Goal: Check status: Check status

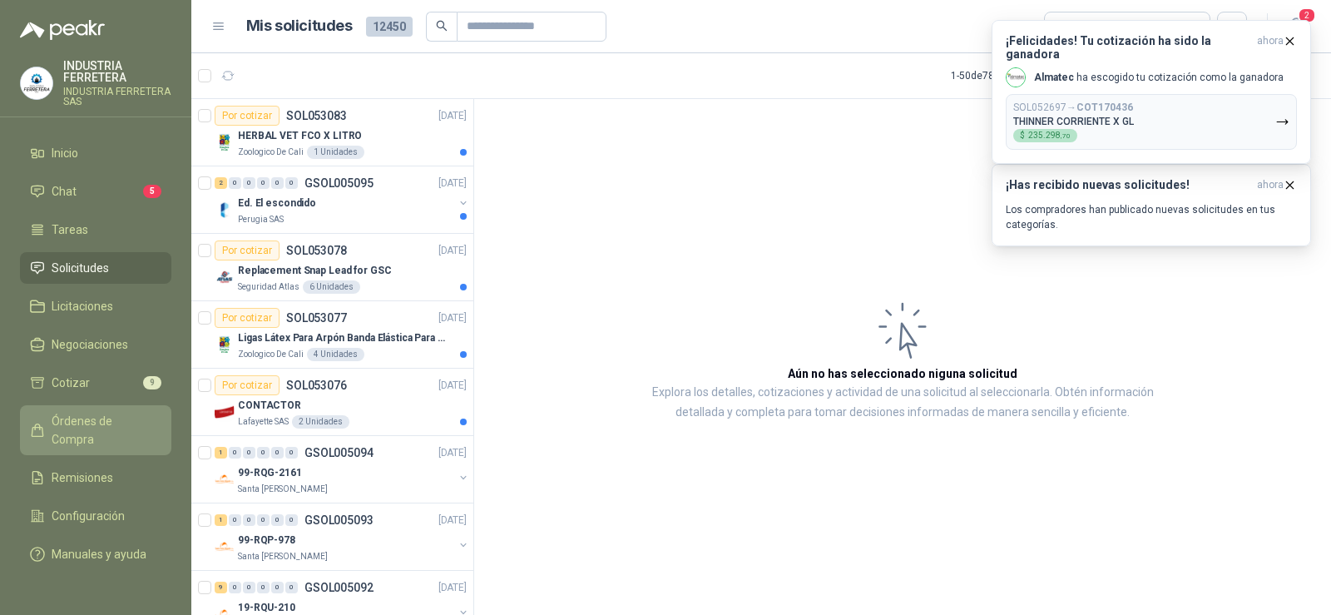
click at [102, 426] on span "Órdenes de Compra" at bounding box center [104, 430] width 104 height 37
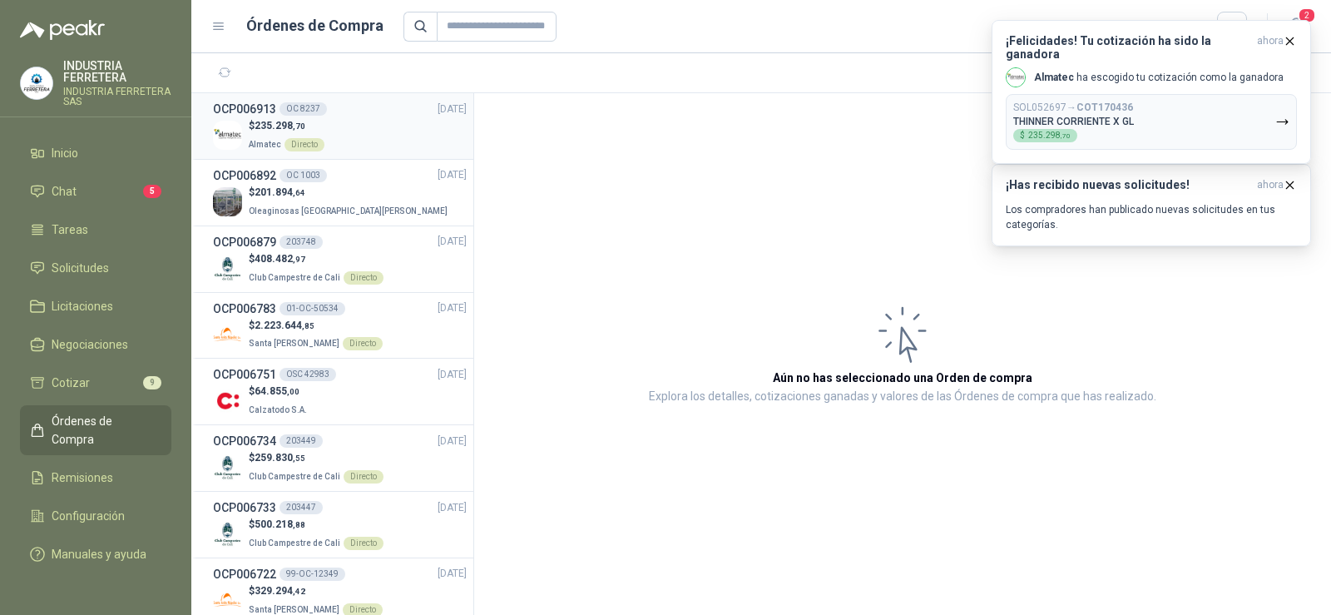
click at [337, 111] on div "OCP006913 OC 8237 [DATE]" at bounding box center [340, 109] width 254 height 18
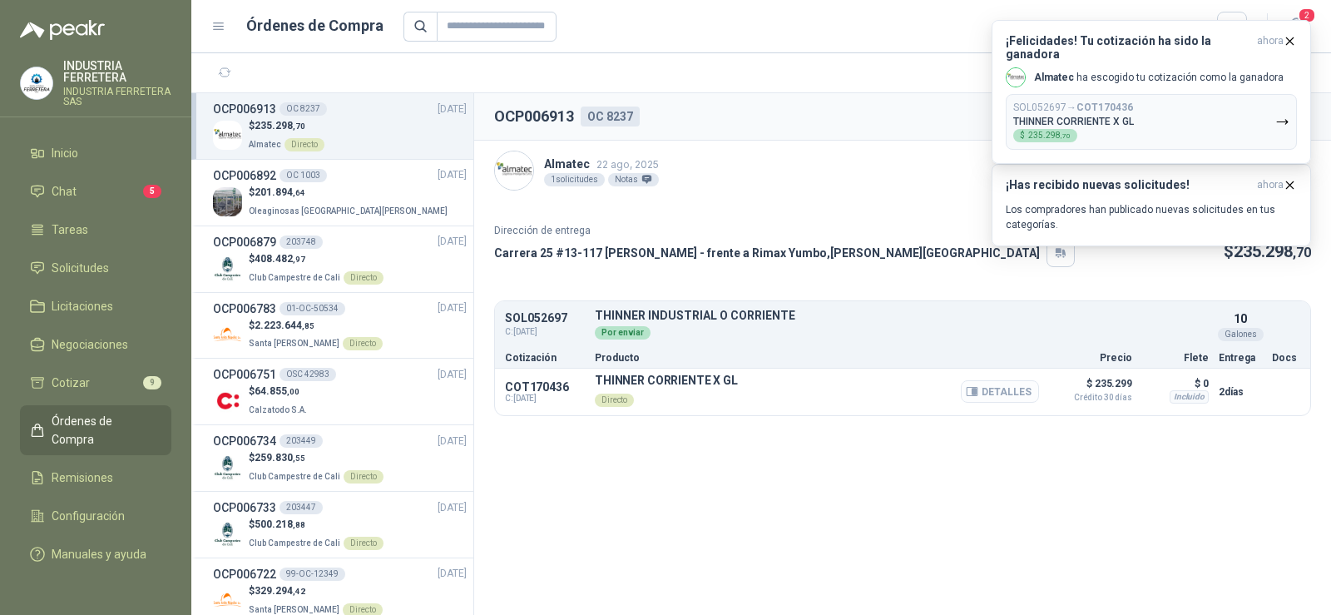
click at [1000, 396] on button "Detalles" at bounding box center [1000, 391] width 78 height 22
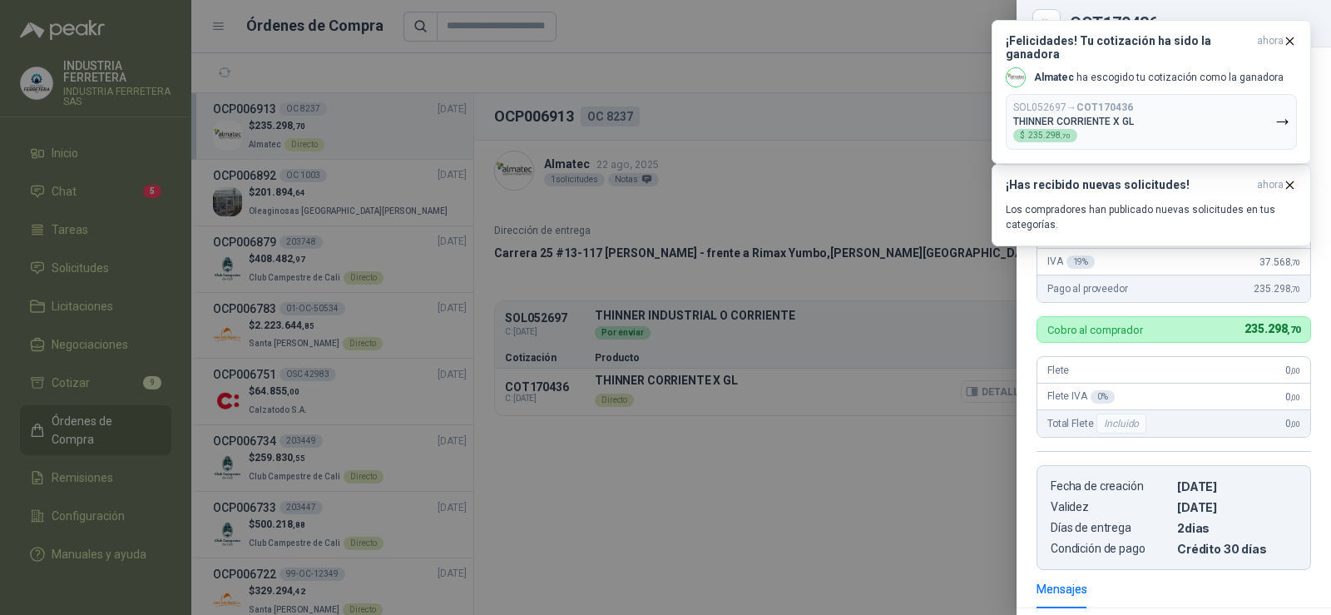
scroll to position [223, 0]
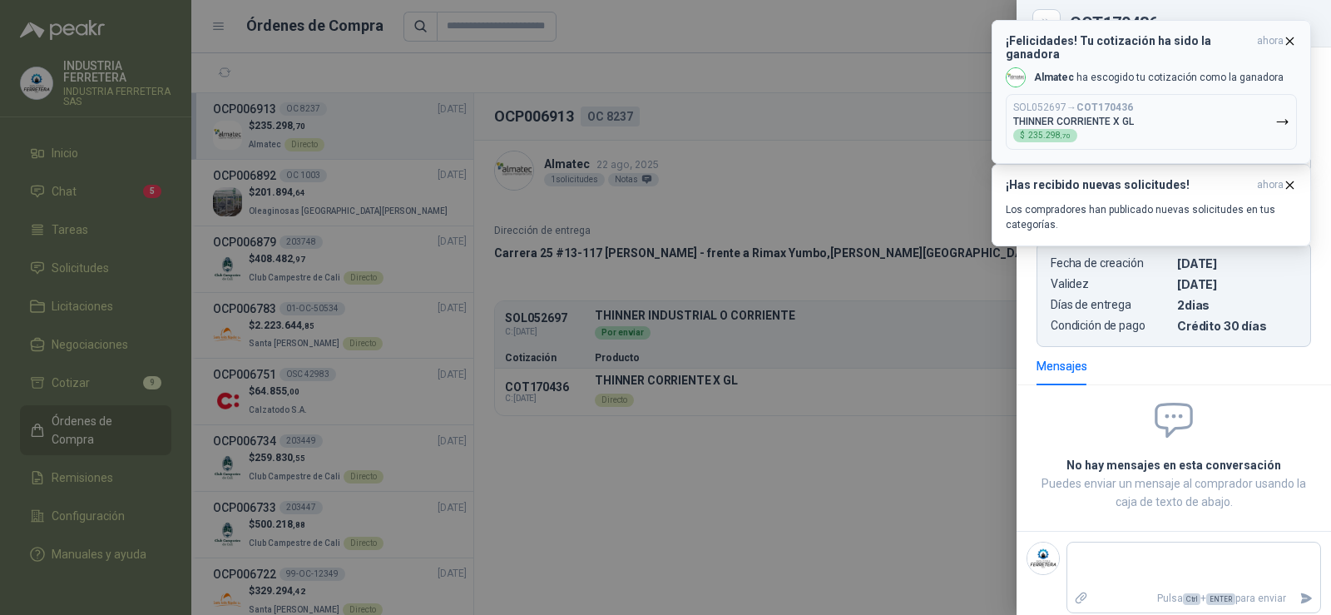
click at [1150, 94] on button "SOL052697 → COT170436 THINNER CORRIENTE X GL $ 235.298 ,70" at bounding box center [1151, 122] width 291 height 56
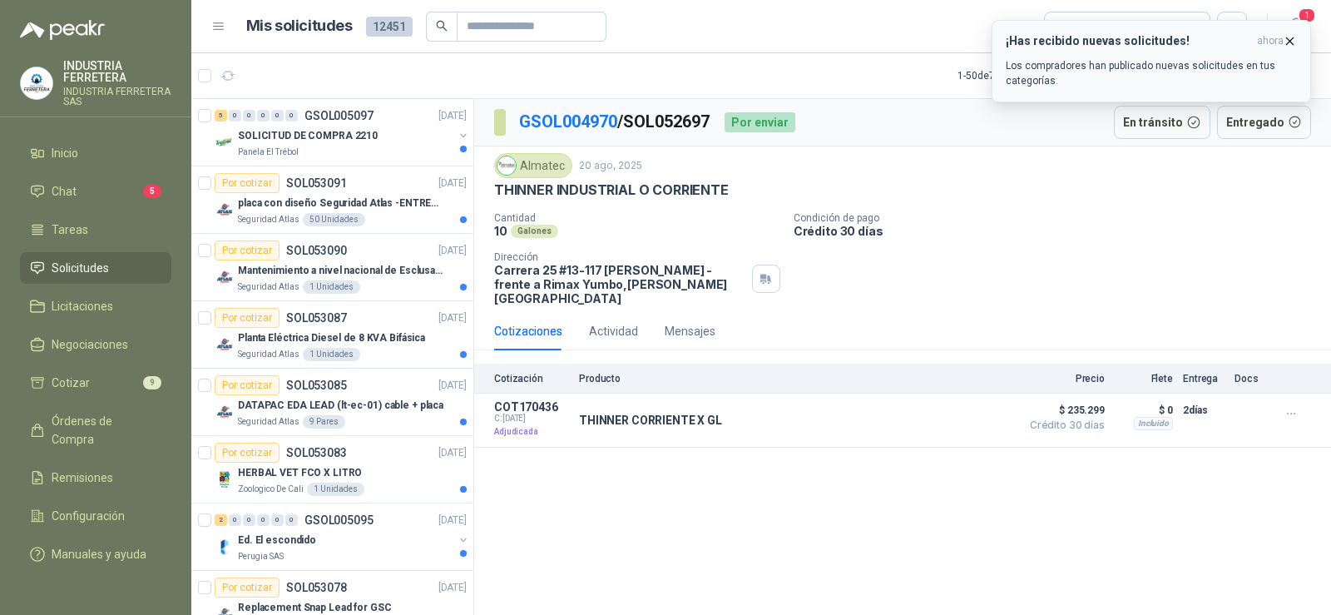
click at [1203, 62] on p "Los compradores han publicado nuevas solicitudes en tus categorías." at bounding box center [1151, 73] width 291 height 30
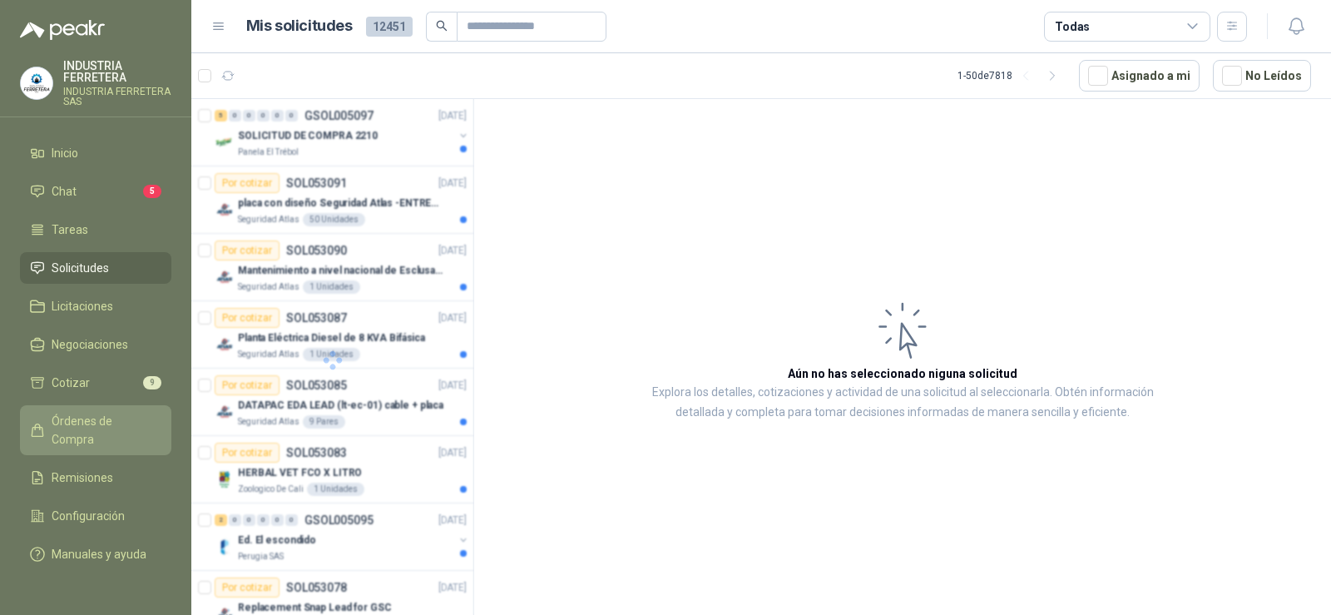
click at [87, 421] on span "Órdenes de Compra" at bounding box center [104, 430] width 104 height 37
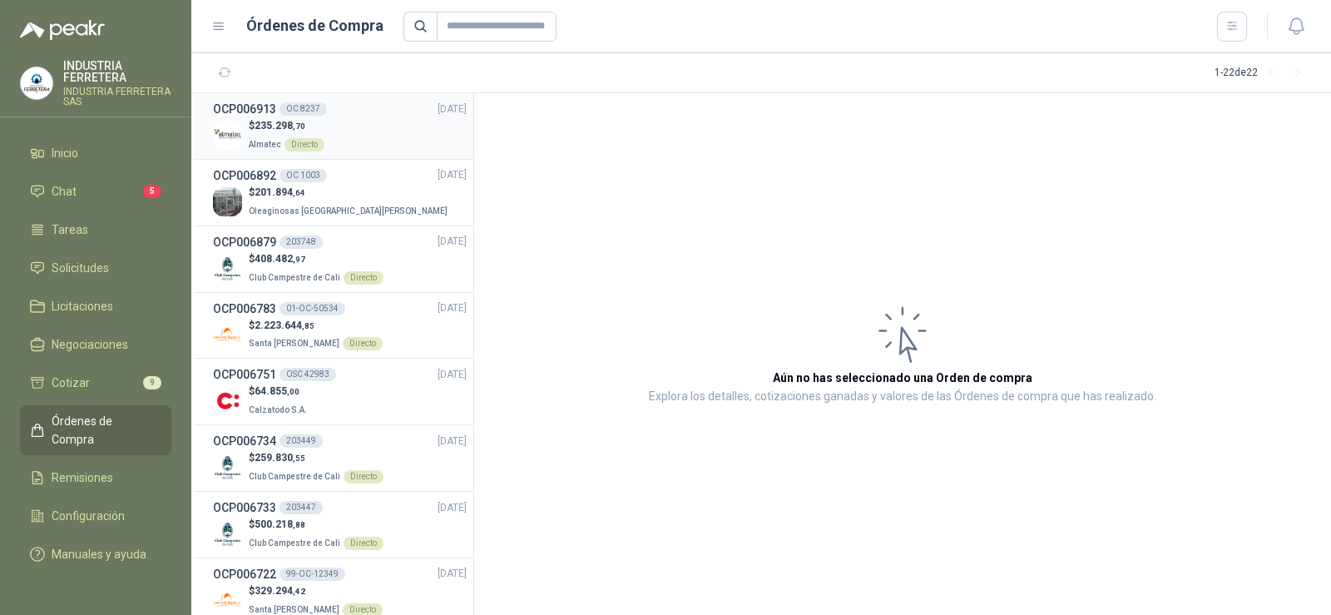
click at [313, 122] on p "$ 235.298 ,70" at bounding box center [287, 126] width 76 height 16
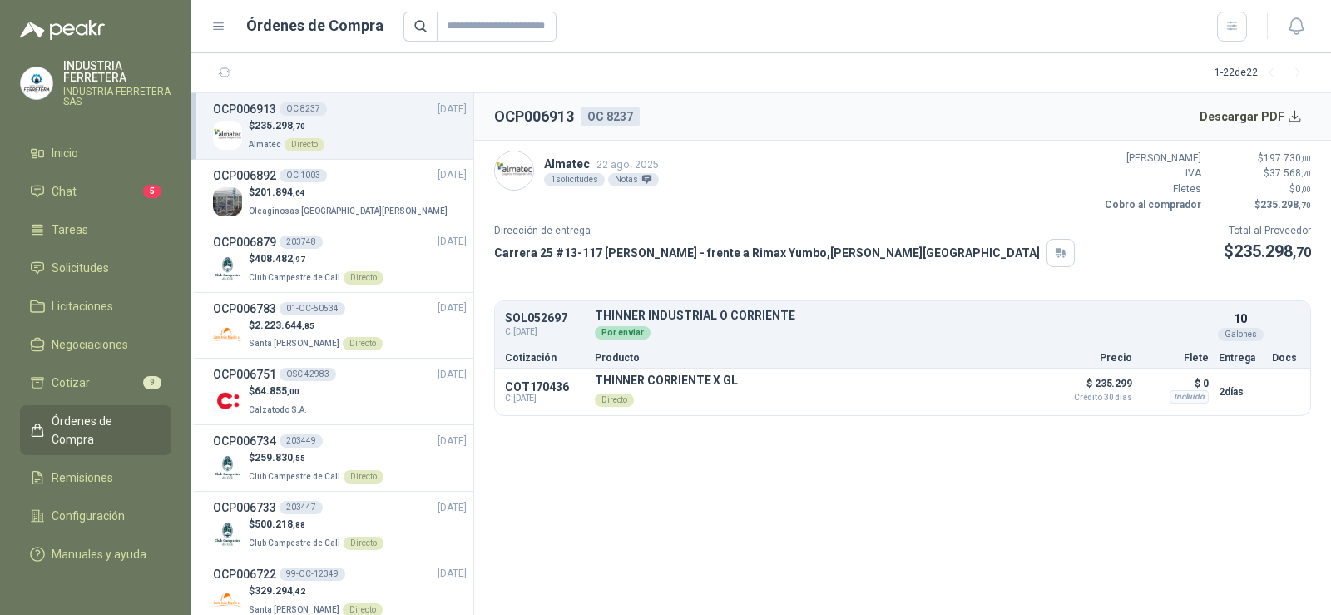
click at [884, 448] on section "OCP006913 OC 8237 Descargar PDF Almatec [DATE] 1 solicitudes Notas Valor Bruto …" at bounding box center [902, 354] width 857 height 522
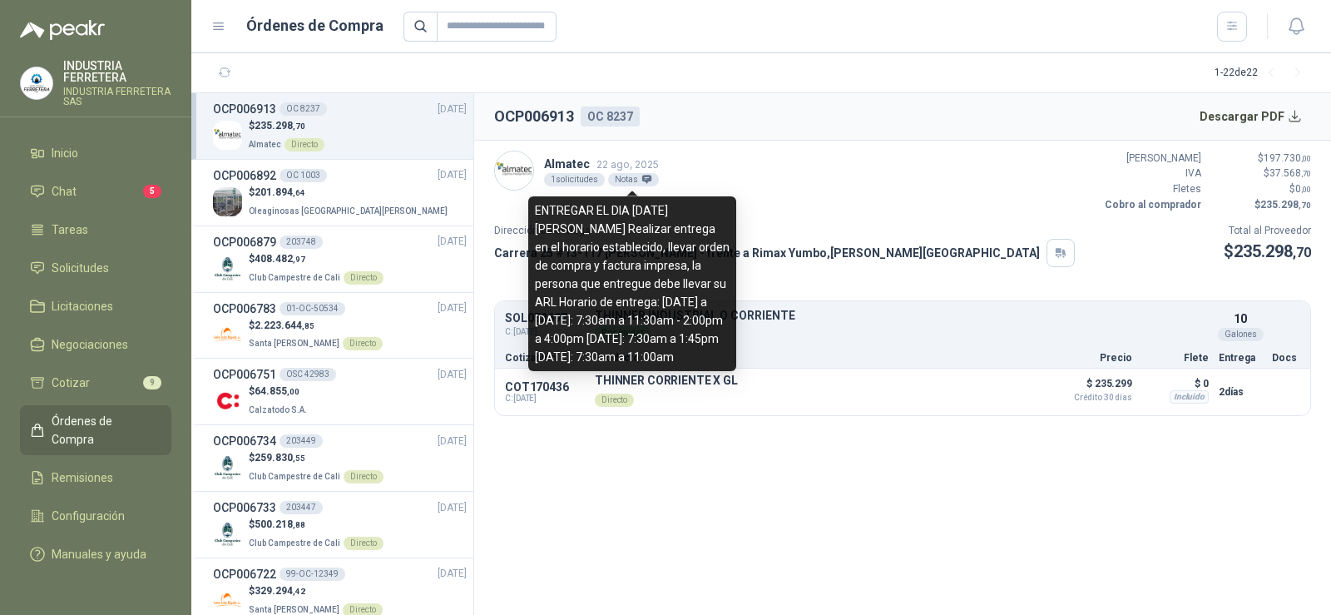
click at [642, 180] on icon at bounding box center [647, 179] width 11 height 11
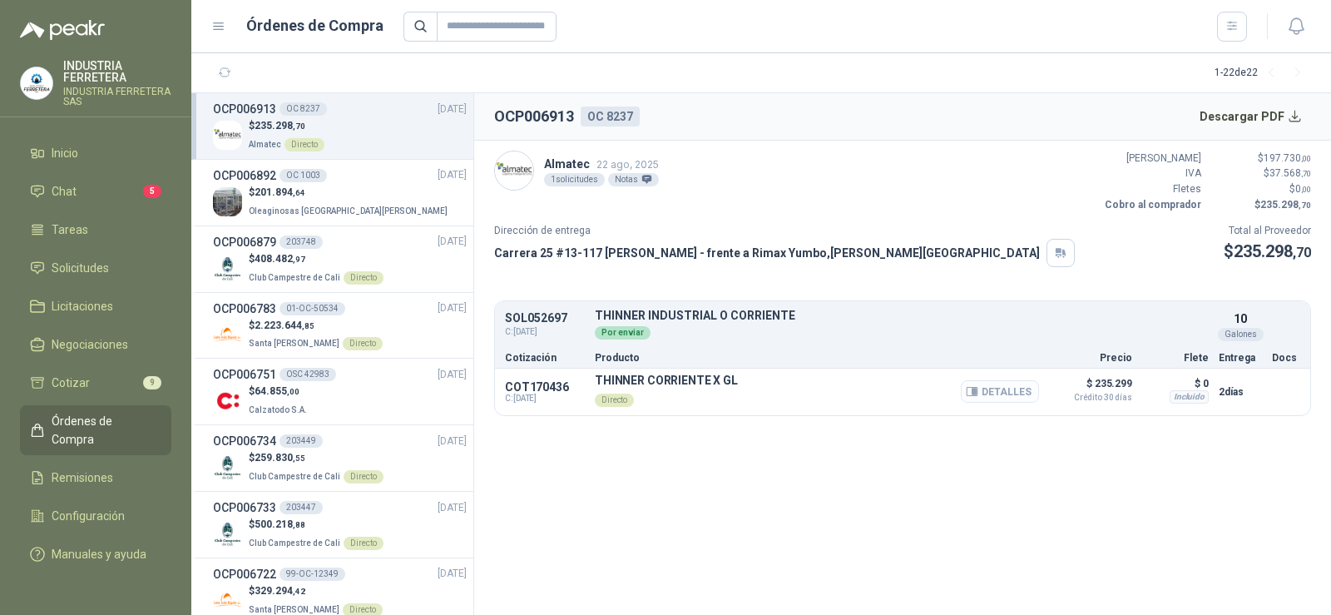
click at [982, 393] on button "Detalles" at bounding box center [1000, 391] width 78 height 22
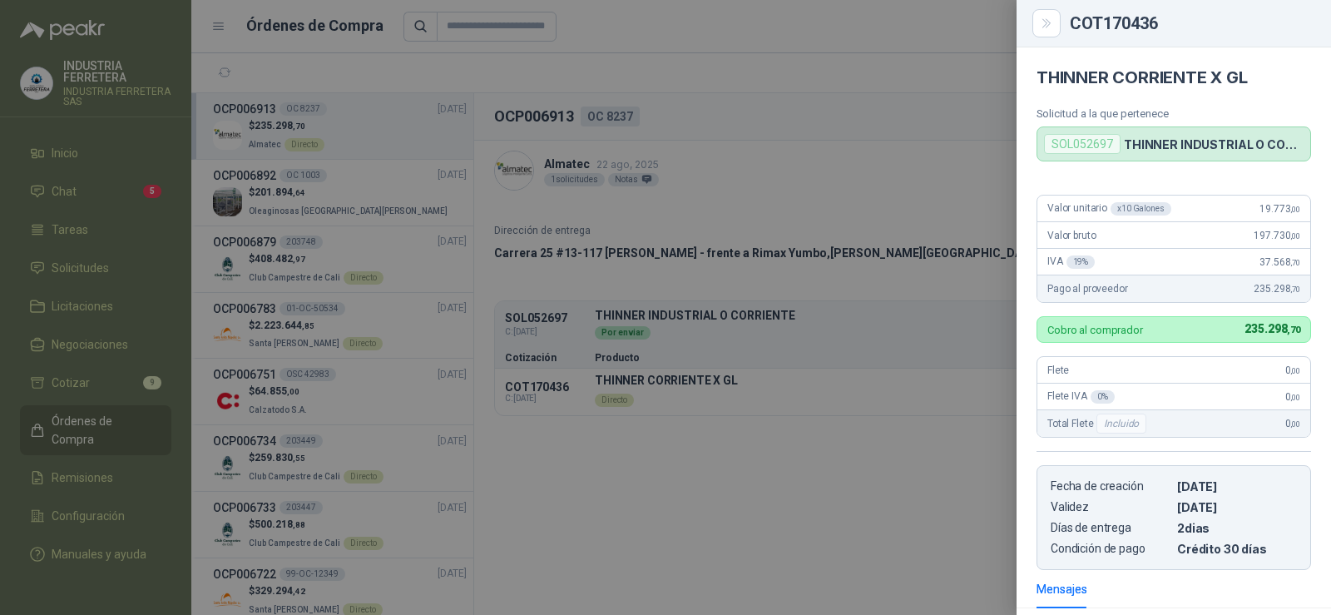
click at [918, 227] on div at bounding box center [665, 307] width 1331 height 615
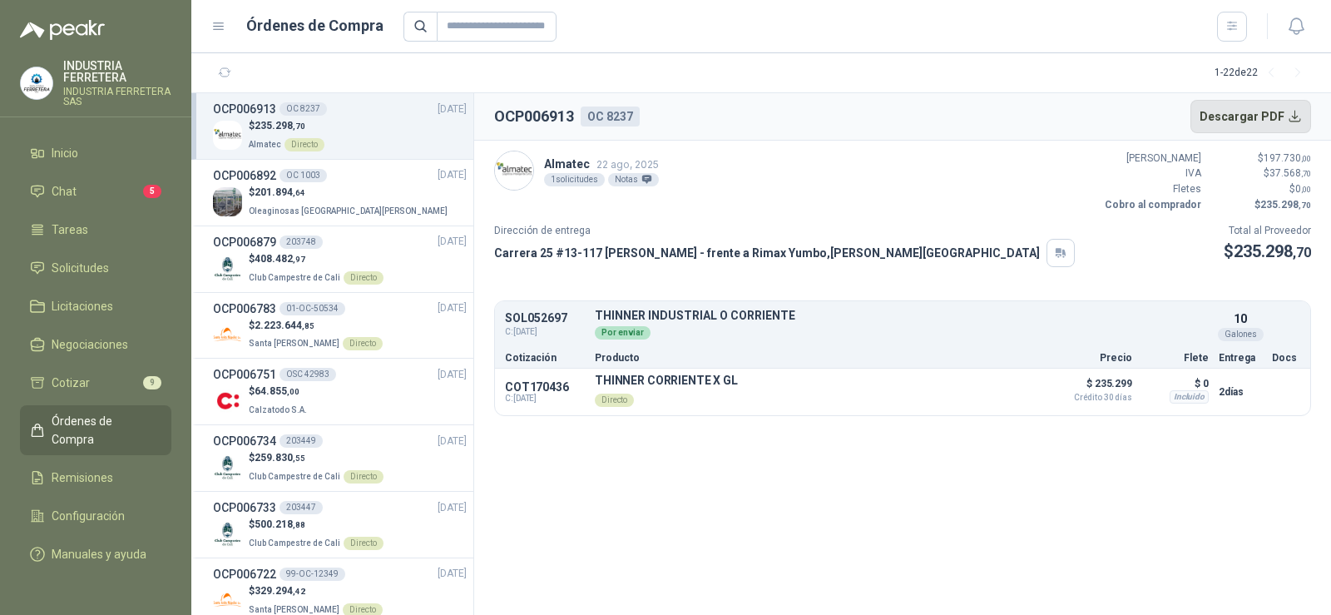
click at [1242, 115] on button "Descargar PDF" at bounding box center [1251, 116] width 121 height 33
click at [999, 396] on button "Detalles" at bounding box center [1000, 391] width 78 height 22
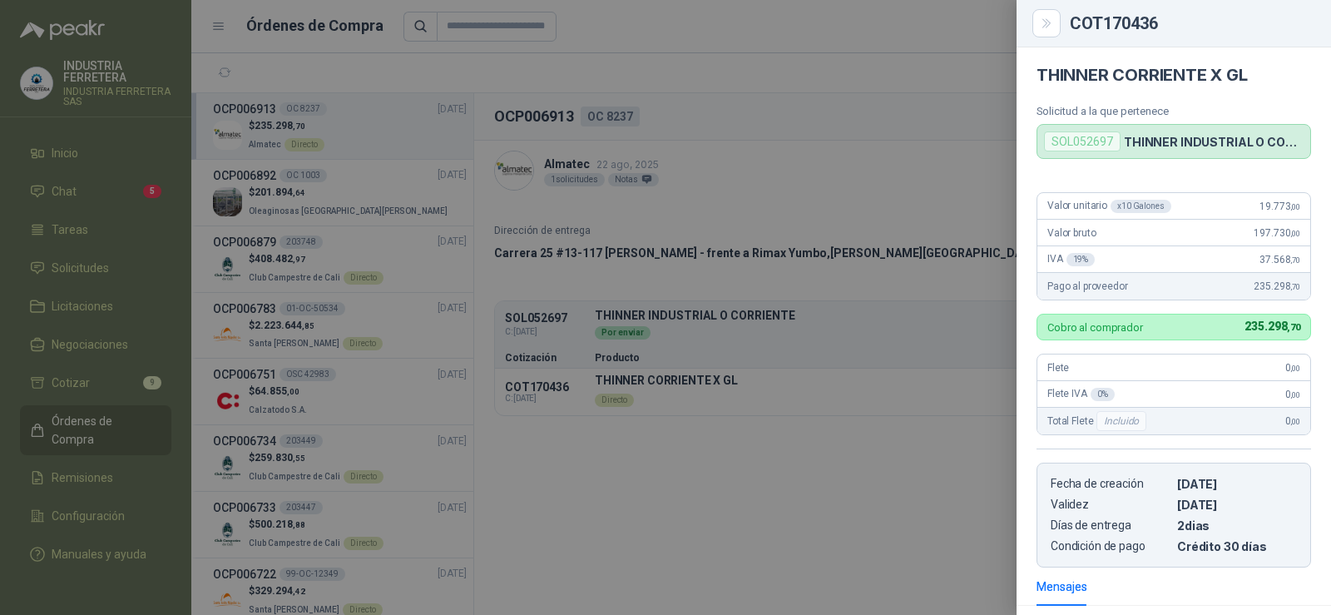
scroll to position [0, 0]
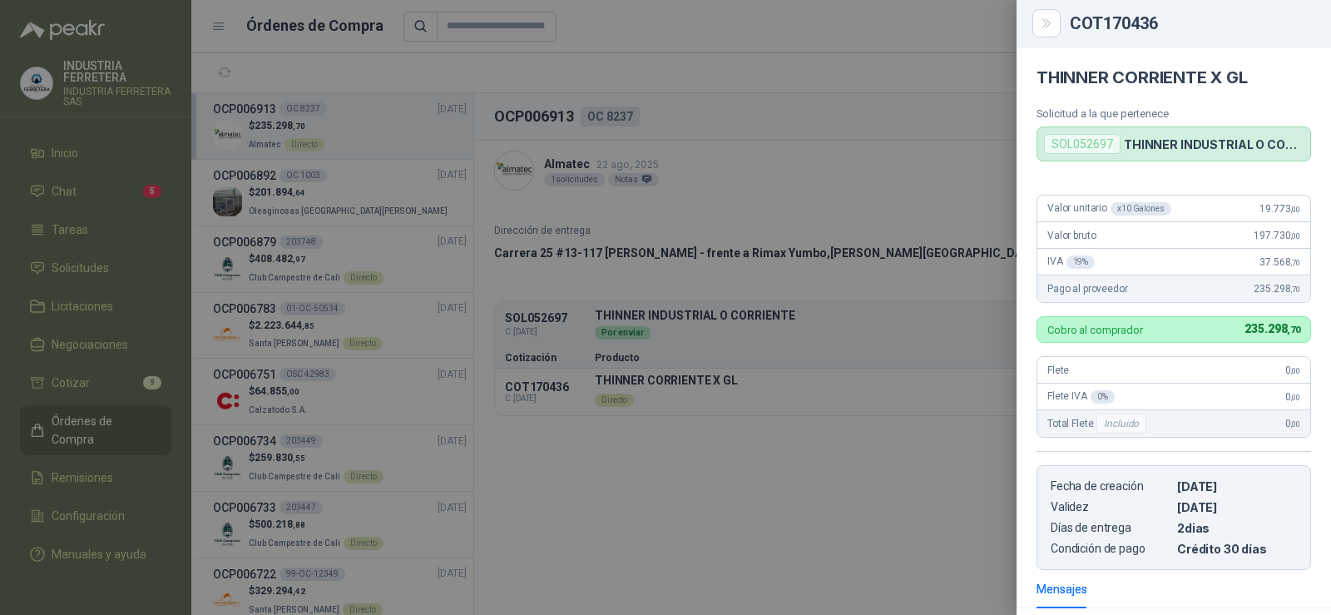
drag, startPoint x: 860, startPoint y: 498, endPoint x: 905, endPoint y: 454, distance: 63.0
click at [860, 499] on div at bounding box center [665, 307] width 1331 height 615
